Goal: Use online tool/utility: Utilize a website feature to perform a specific function

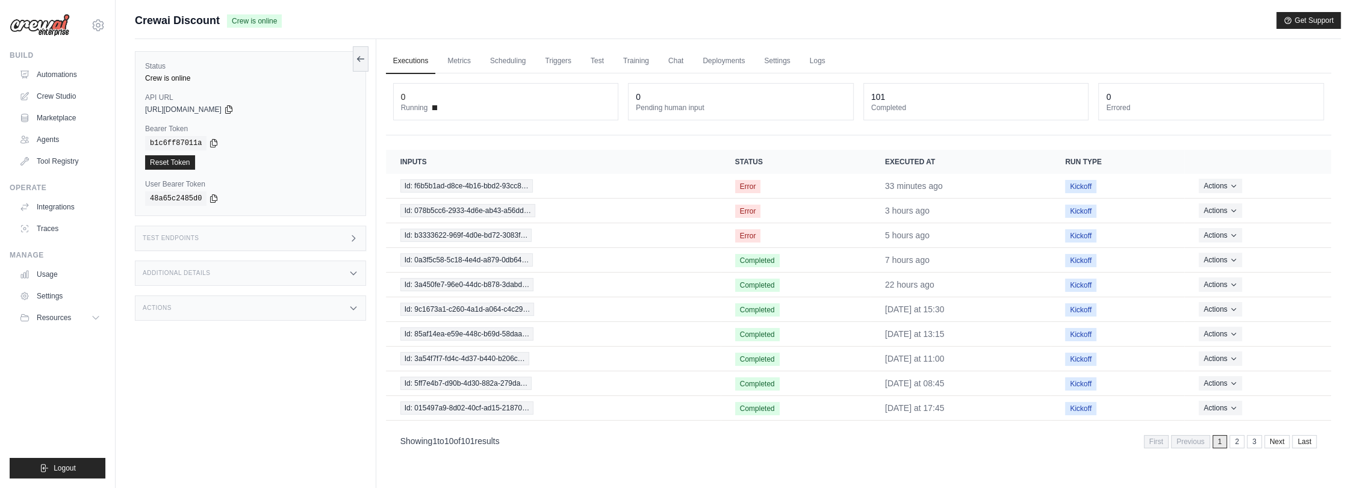
click at [242, 269] on div "Additional Details" at bounding box center [250, 273] width 231 height 25
click at [258, 237] on div "Test Endpoints" at bounding box center [250, 238] width 231 height 25
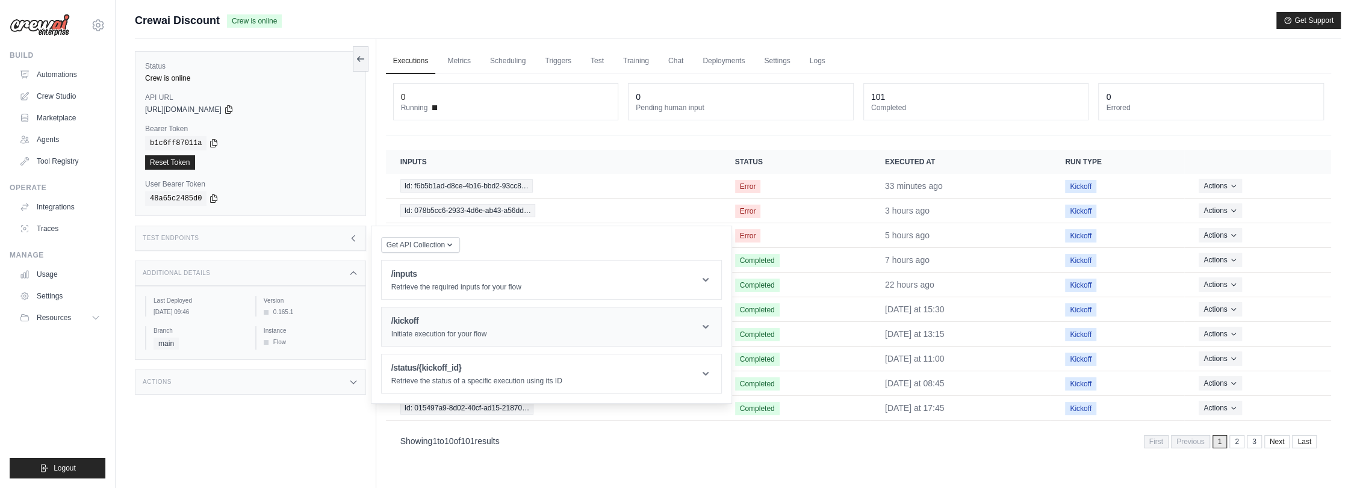
click at [417, 321] on h1 "/kickoff" at bounding box center [439, 321] width 96 height 12
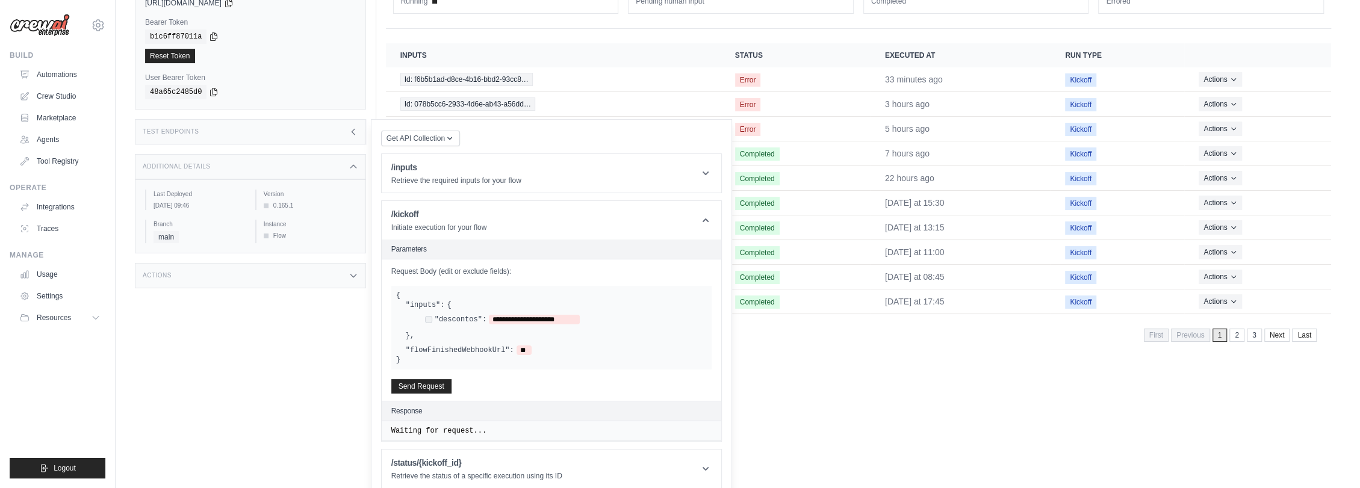
scroll to position [116, 0]
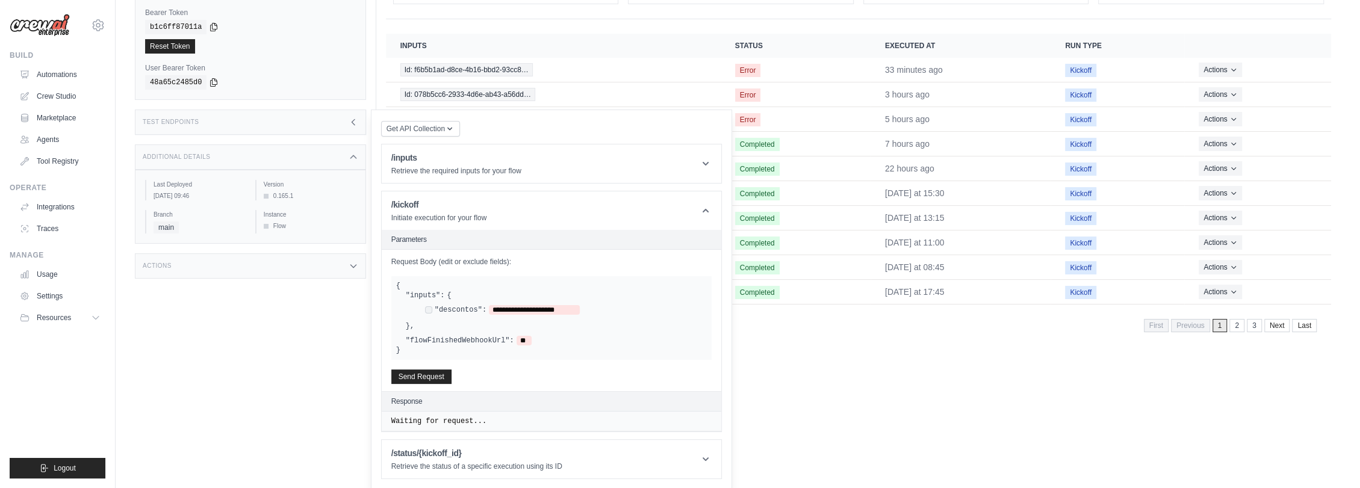
click at [426, 305] on div "**********" at bounding box center [502, 310] width 155 height 10
click at [433, 370] on button "Send Request" at bounding box center [421, 376] width 60 height 14
click at [808, 396] on div "Executions Metrics Scheduling Triggers Test Training Chat Deployments Settings …" at bounding box center [858, 167] width 964 height 488
click at [447, 291] on span "{" at bounding box center [449, 296] width 4 height 10
click at [603, 244] on header "Parameters" at bounding box center [552, 240] width 340 height 20
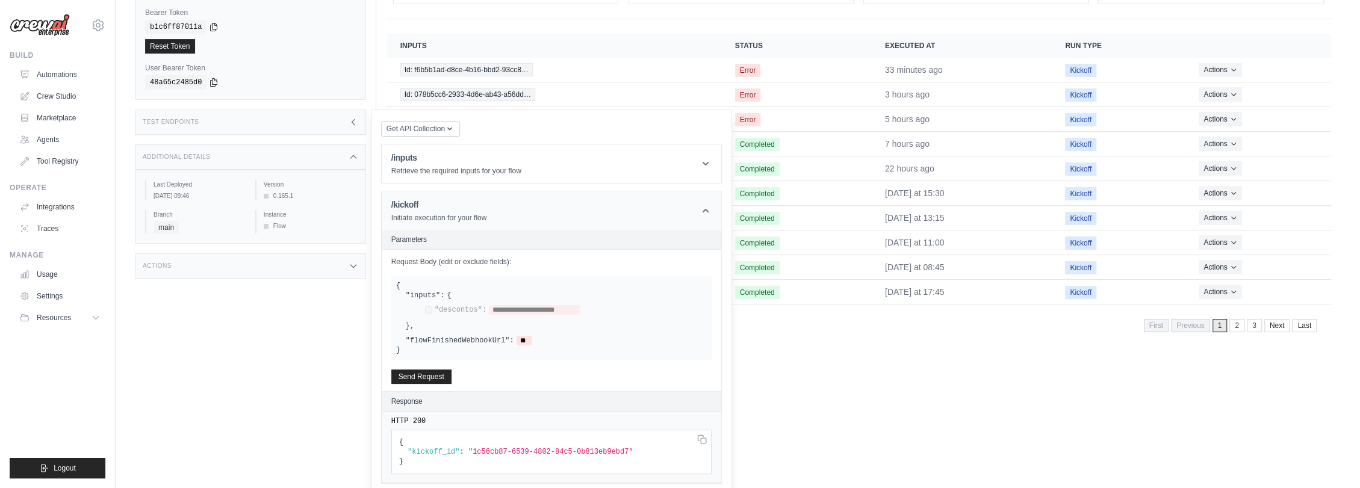
click at [607, 218] on header "/kickoff Initiate execution for your flow" at bounding box center [552, 210] width 340 height 39
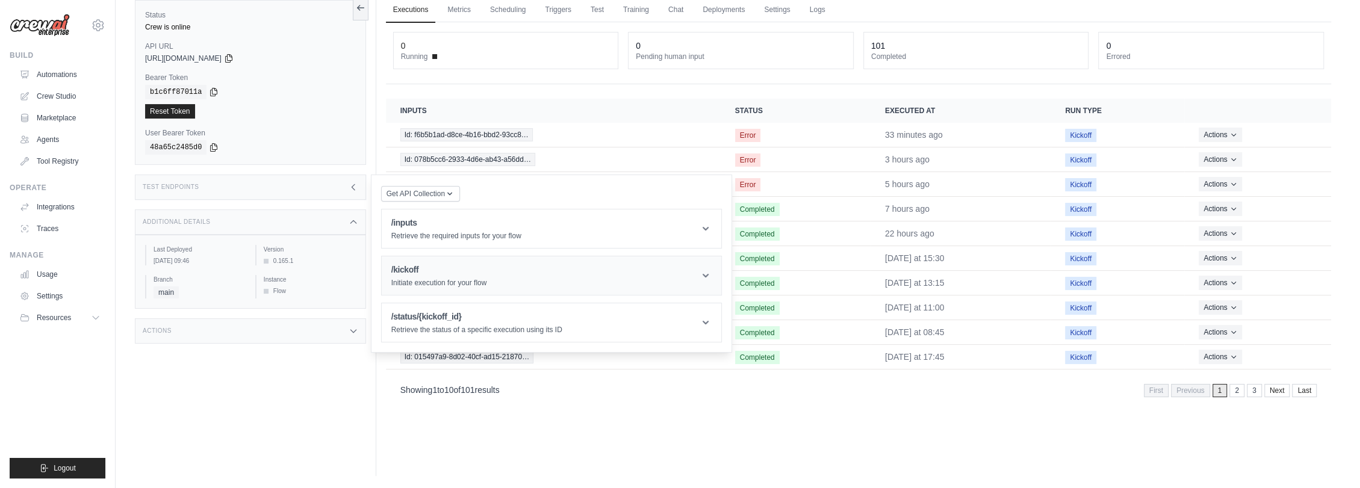
scroll to position [51, 0]
click at [813, 413] on div "Executions Metrics Scheduling Triggers Test Training Chat Deployments Settings …" at bounding box center [858, 232] width 964 height 488
click at [317, 189] on div "Test Endpoints" at bounding box center [250, 187] width 231 height 25
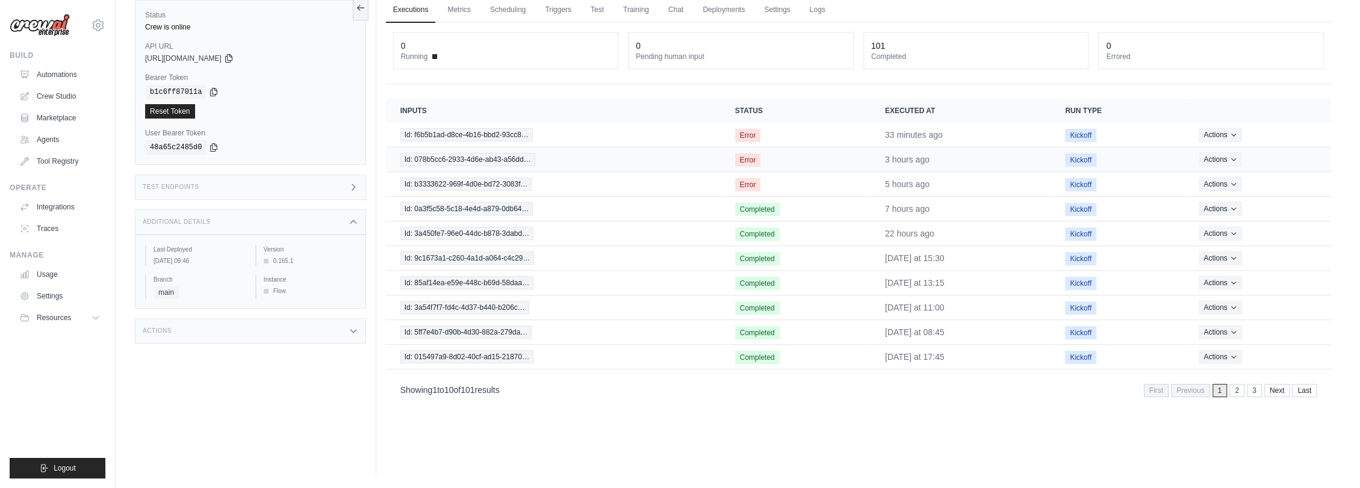
scroll to position [0, 0]
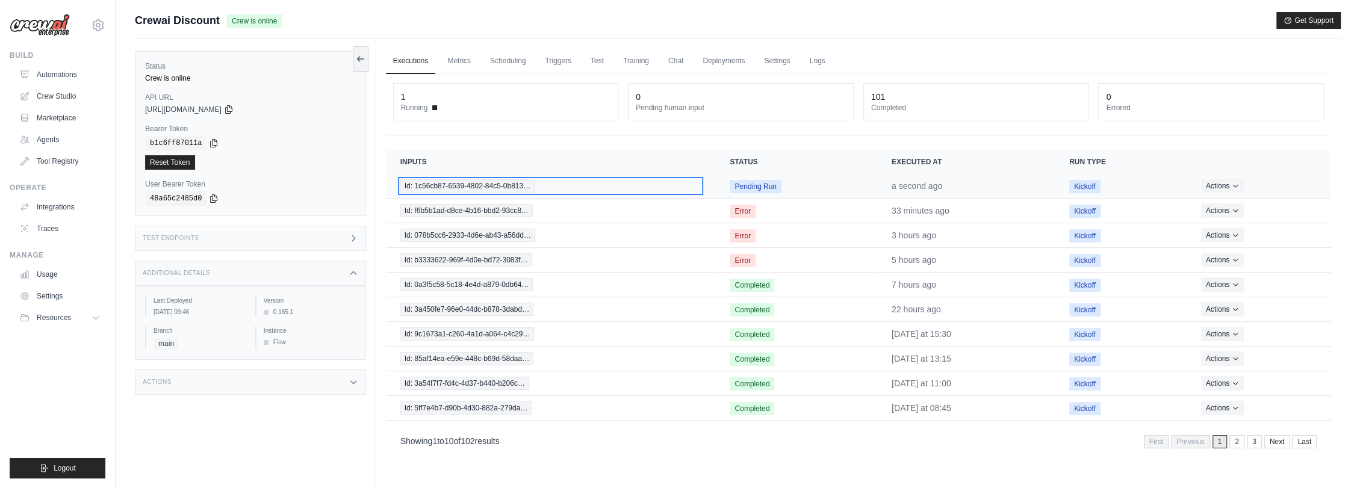
click at [467, 185] on span "Id: 1c56cb87-6539-4802-84c5-0b813…" at bounding box center [467, 185] width 134 height 13
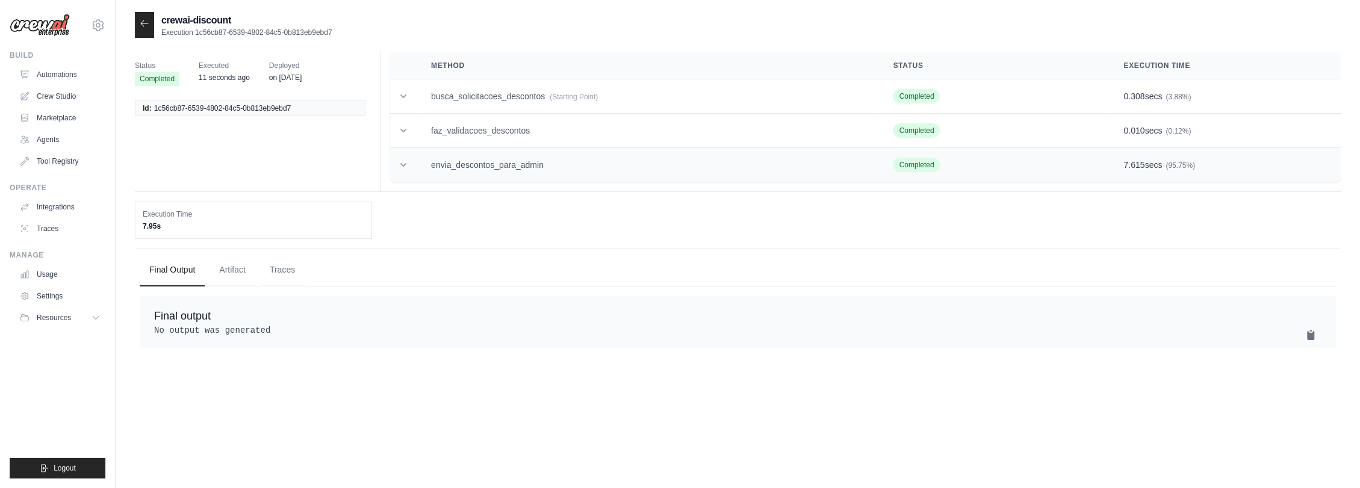
click at [511, 172] on td "envia_descontos_para_admin" at bounding box center [648, 165] width 462 height 34
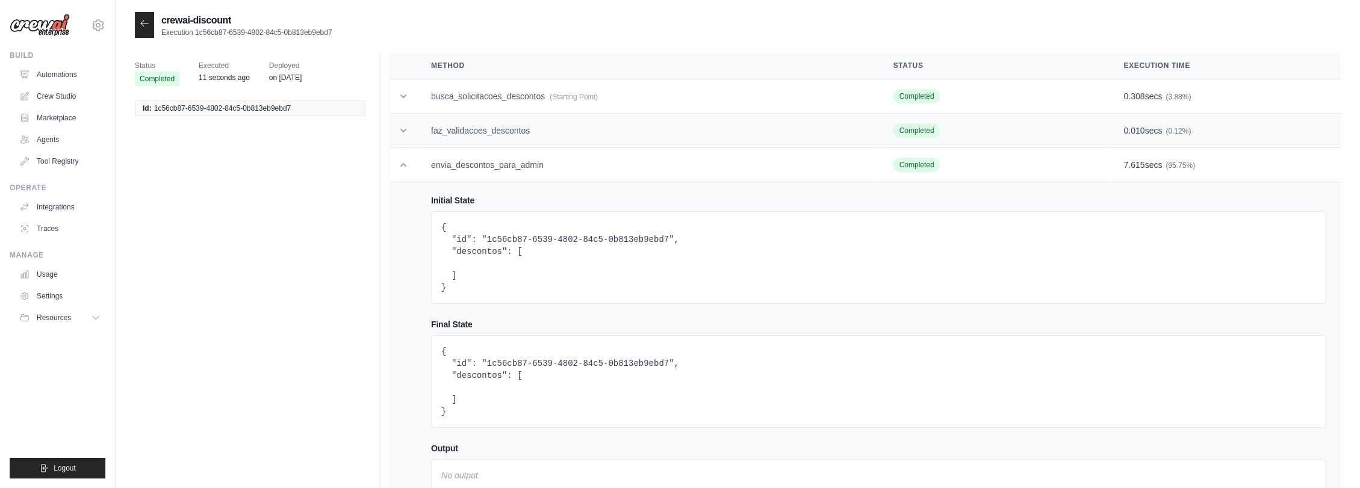
click at [520, 130] on td "faz_validacoes_descontos" at bounding box center [648, 131] width 462 height 34
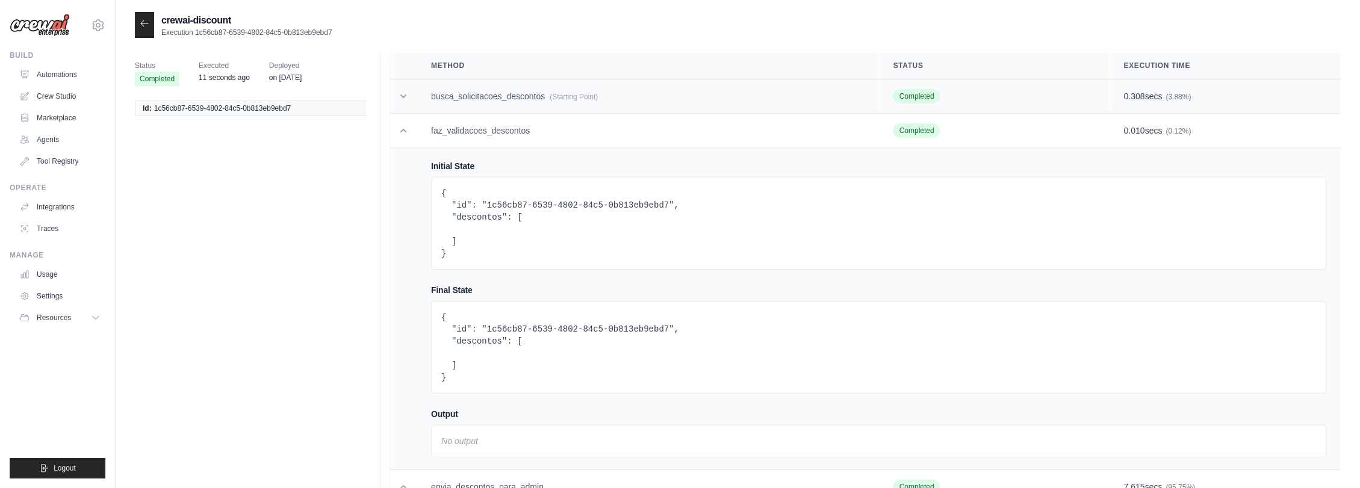
click at [528, 93] on td "busca_solicitacoes_descontos (Starting Point)" at bounding box center [648, 96] width 462 height 34
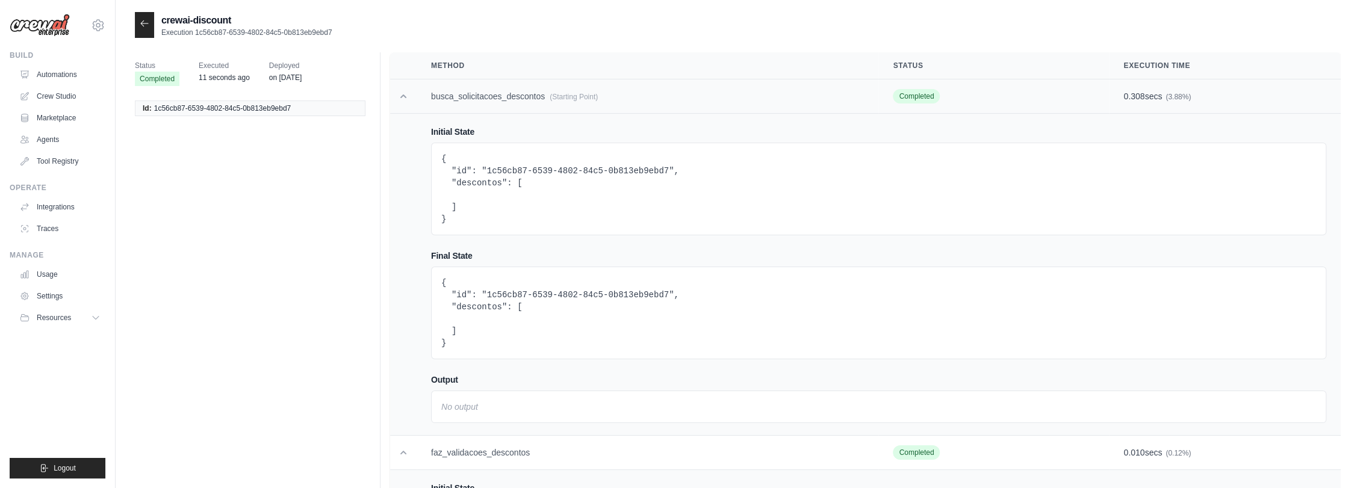
click at [528, 93] on td "busca_solicitacoes_descontos (Starting Point)" at bounding box center [648, 96] width 462 height 34
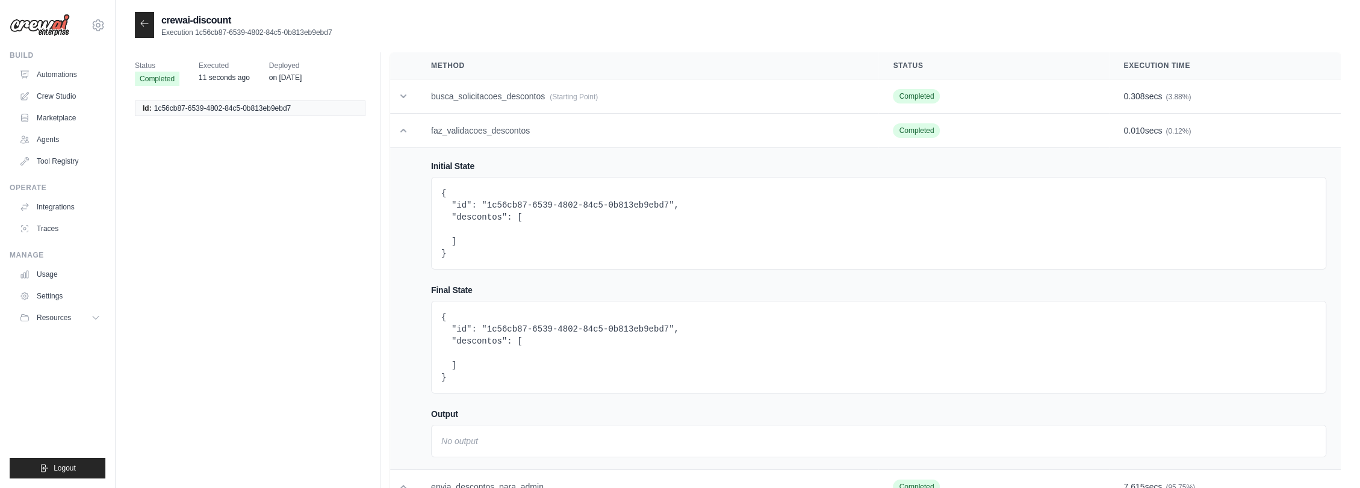
click at [140, 24] on icon at bounding box center [145, 24] width 10 height 10
